Goal: Task Accomplishment & Management: Complete application form

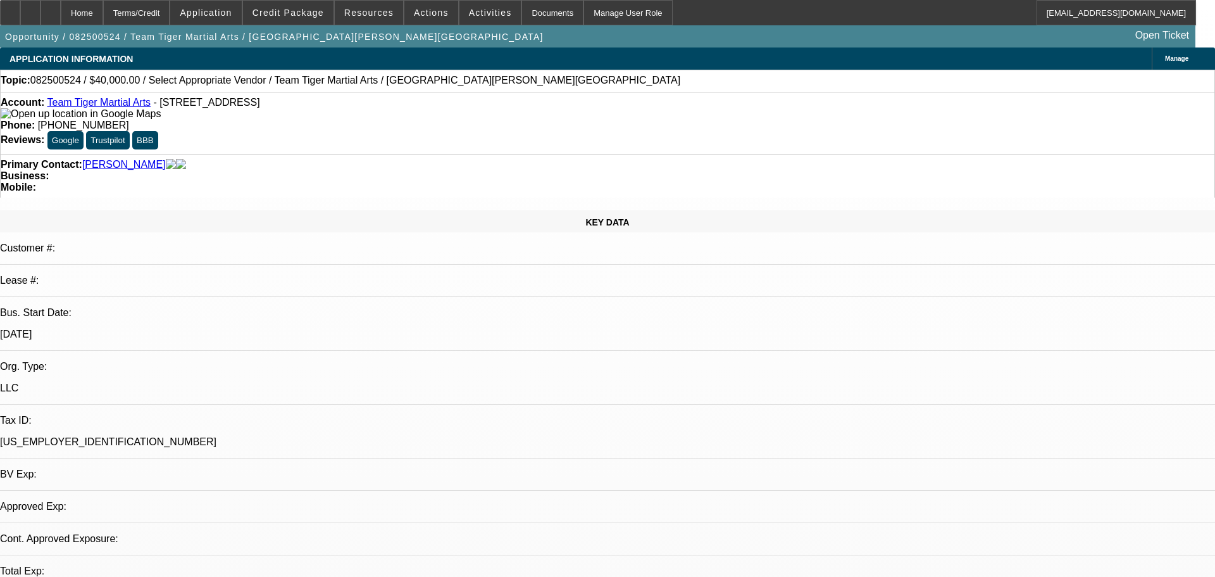
select select "0"
select select "2"
select select "0.1"
select select "4"
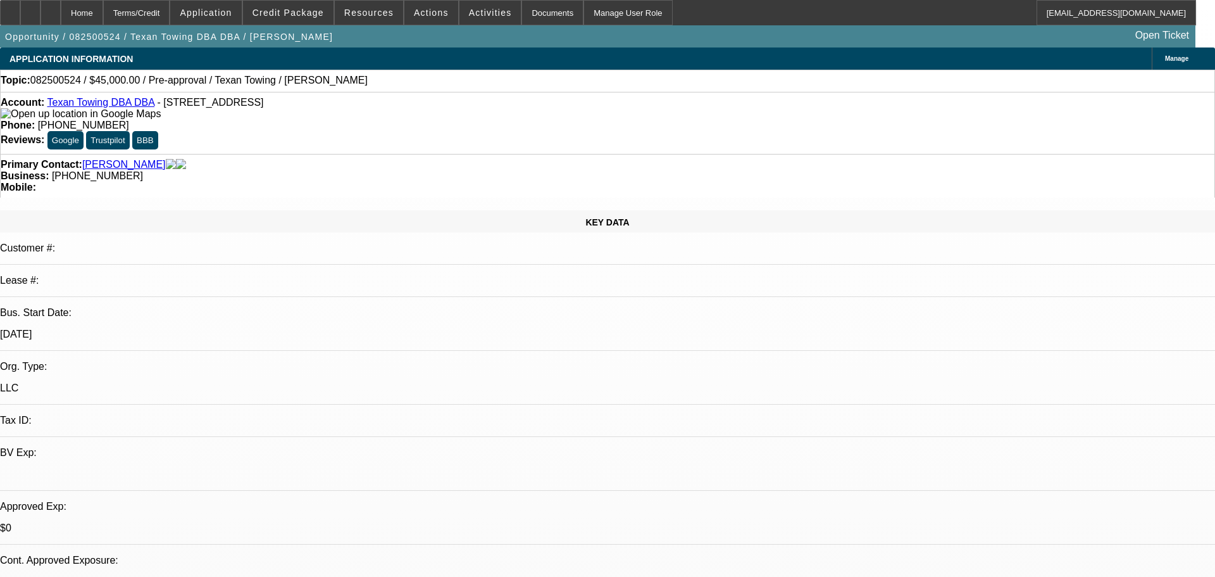
select select "0"
select select "2"
select select "0.1"
select select "4"
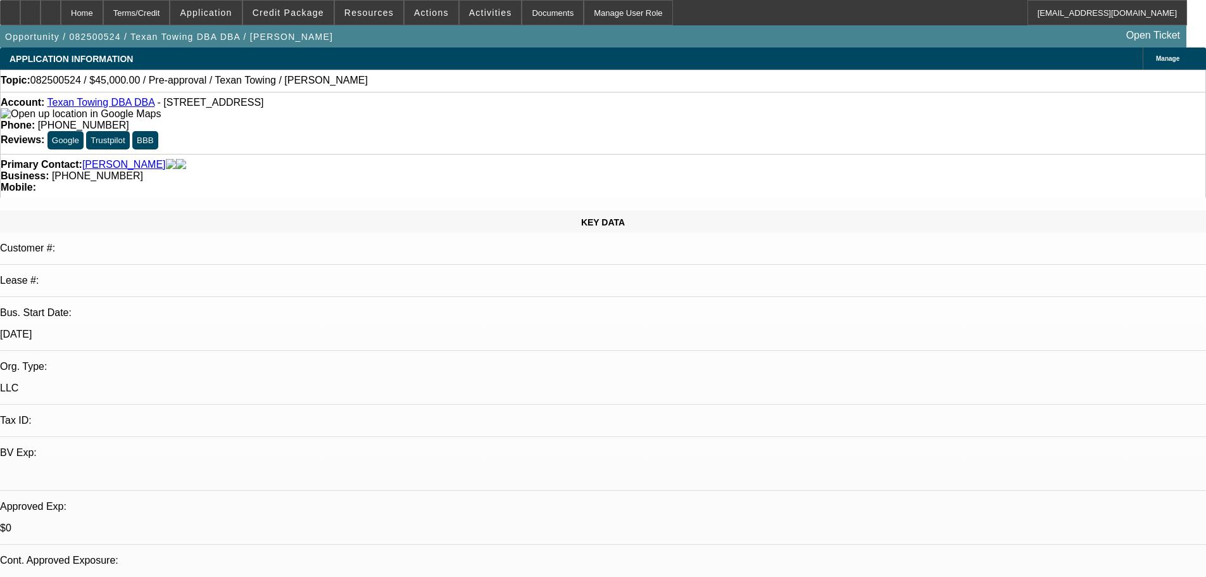
click at [303, 9] on span "Credit Package" at bounding box center [289, 13] width 72 height 10
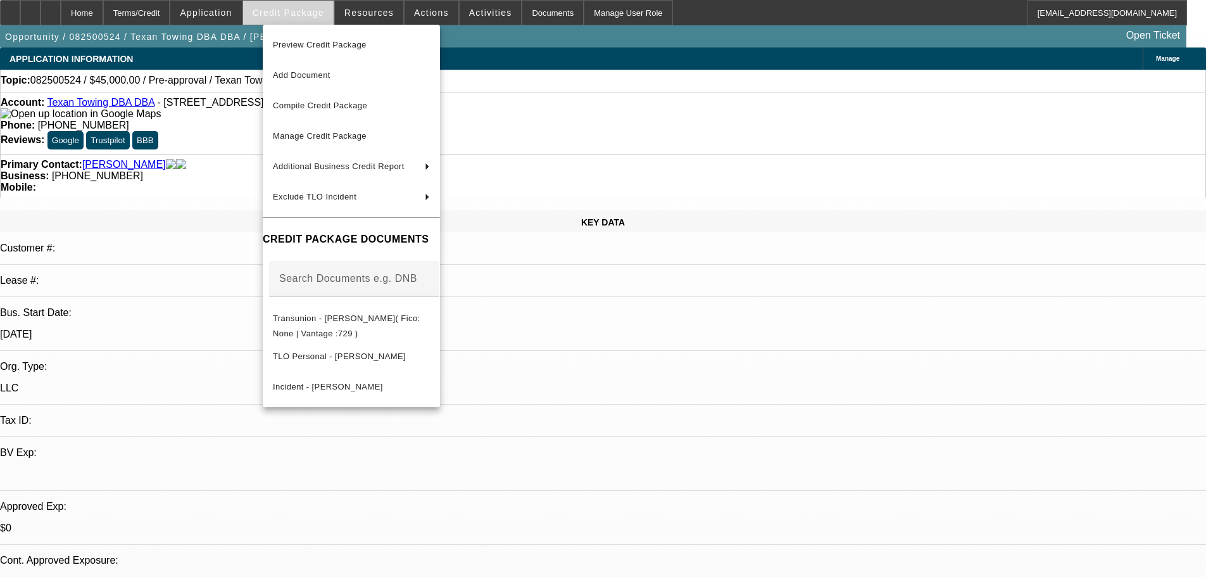
click at [303, 9] on div at bounding box center [603, 288] width 1206 height 577
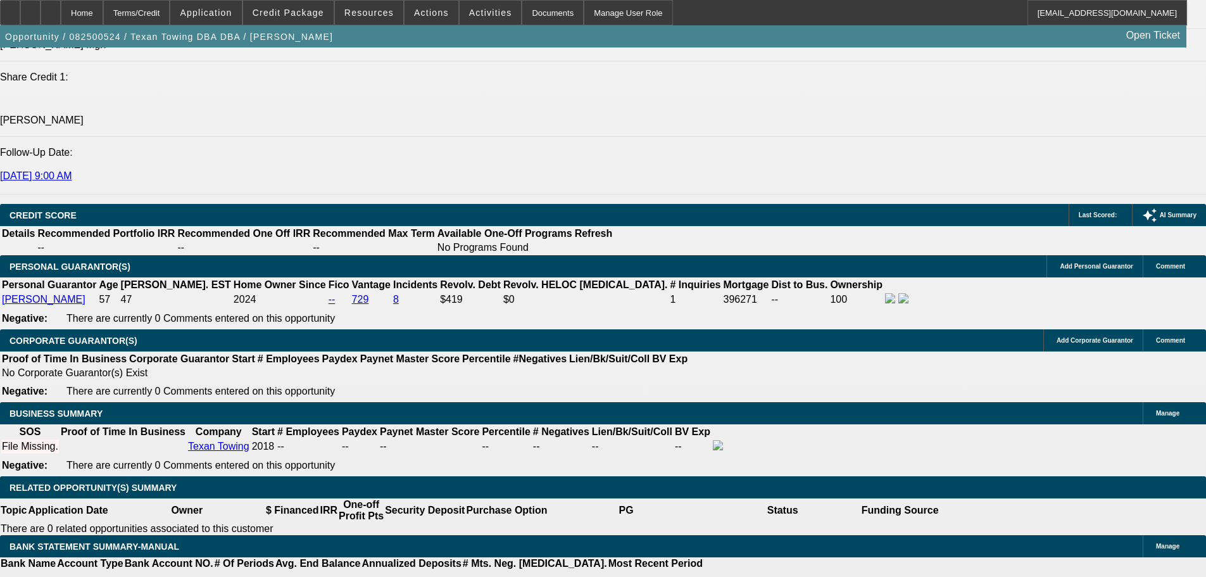
drag, startPoint x: 472, startPoint y: 337, endPoint x: 492, endPoint y: 144, distance: 193.5
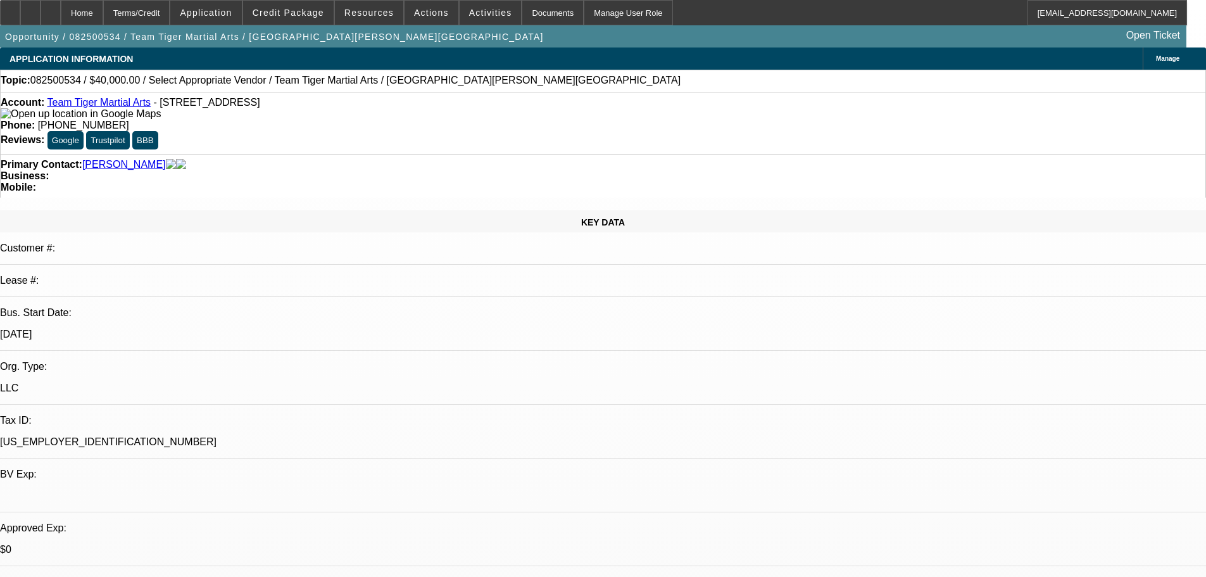
select select "0"
select select "2"
select select "0.1"
select select "4"
